Goal: Transaction & Acquisition: Download file/media

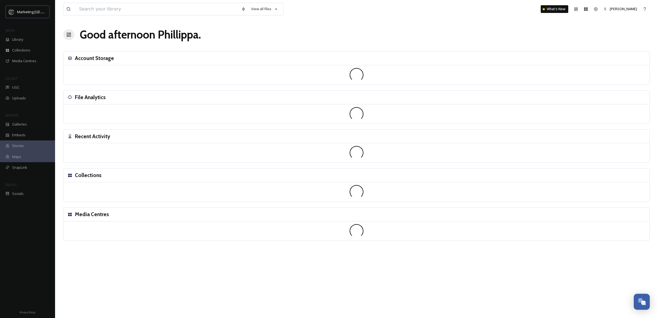
scroll to position [209, 0]
click at [30, 42] on div "Library" at bounding box center [27, 39] width 55 height 11
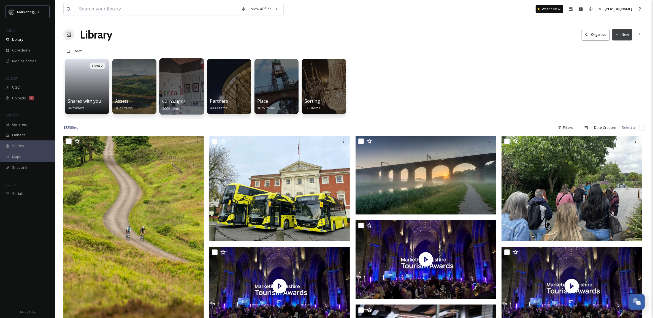
click at [189, 92] on div at bounding box center [181, 86] width 45 height 56
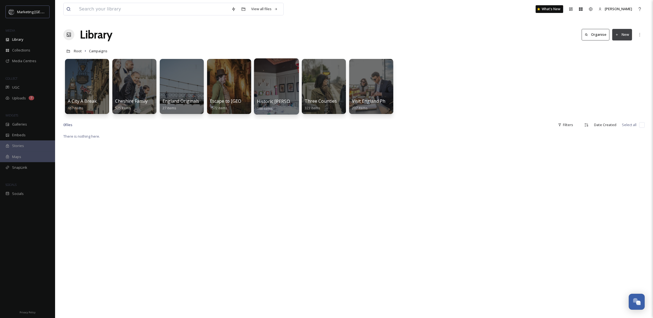
click at [280, 87] on div at bounding box center [276, 86] width 45 height 56
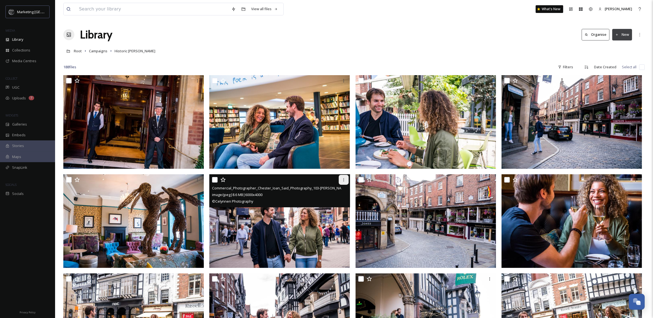
click at [342, 180] on icon at bounding box center [344, 180] width 4 height 4
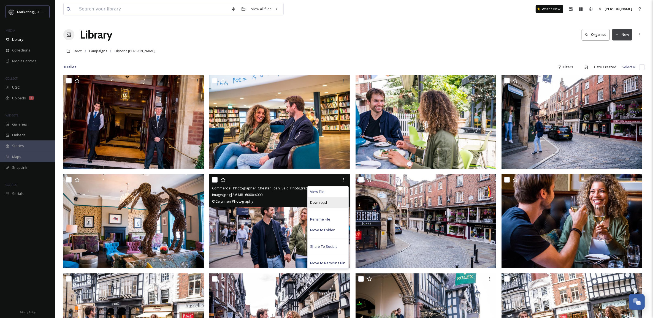
click at [332, 202] on div "Download" at bounding box center [328, 202] width 41 height 11
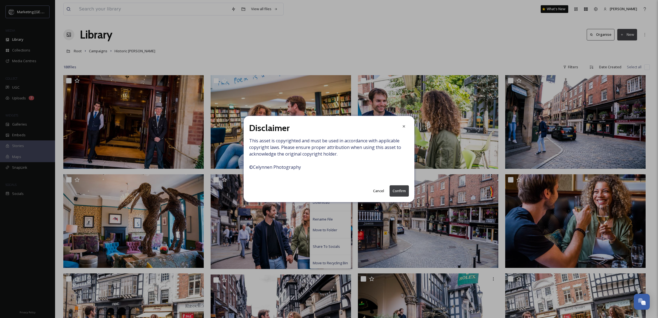
click at [398, 189] on button "Confirm" at bounding box center [399, 190] width 19 height 11
